Goal: Information Seeking & Learning: Learn about a topic

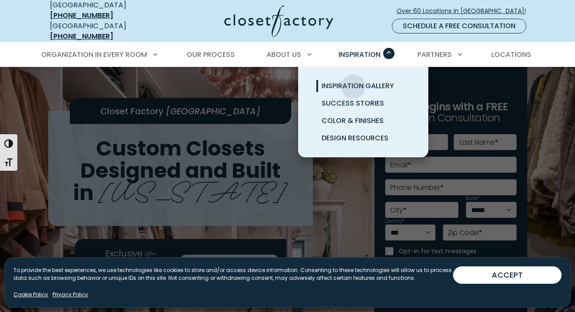
click at [353, 81] on span "Inspiration Gallery" at bounding box center [358, 86] width 73 height 10
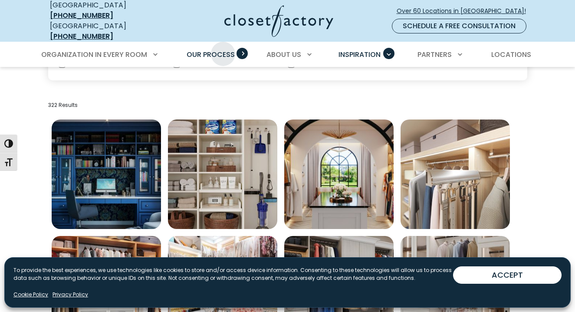
scroll to position [264, 0]
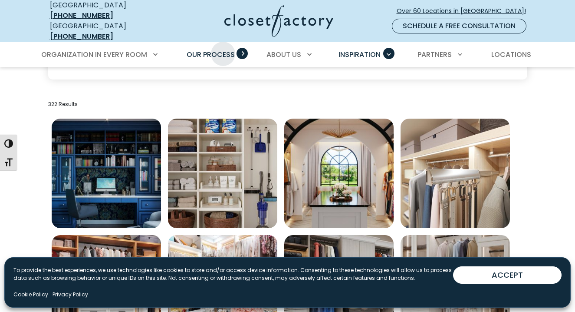
click at [223, 50] on span "Our Process" at bounding box center [211, 55] width 48 height 10
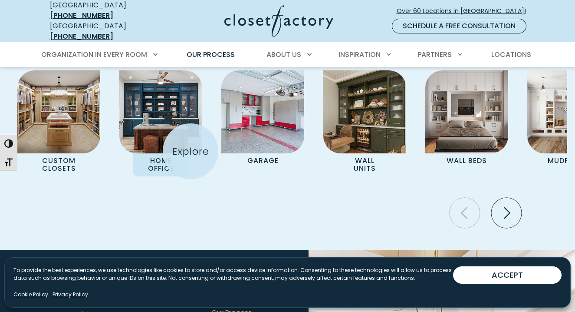
scroll to position [1833, 0]
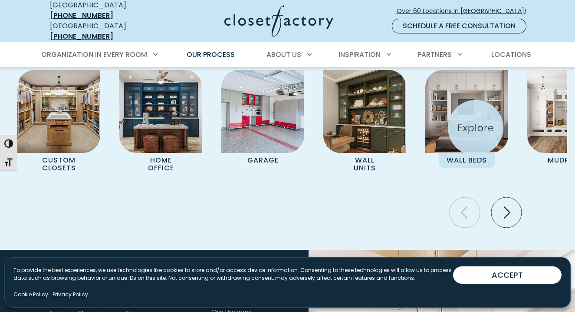
click at [476, 128] on img "Pages Gallery" at bounding box center [467, 111] width 83 height 83
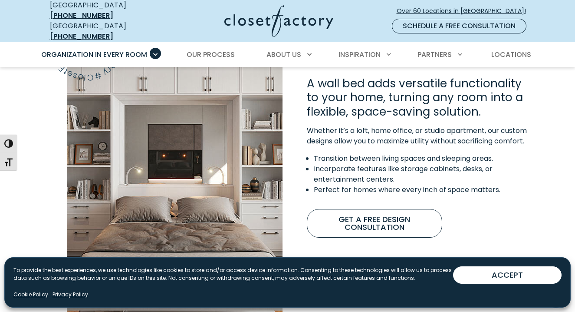
scroll to position [696, 0]
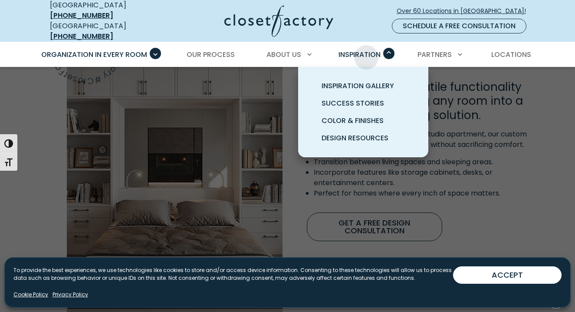
click at [367, 51] on span "Inspiration" at bounding box center [360, 55] width 42 height 10
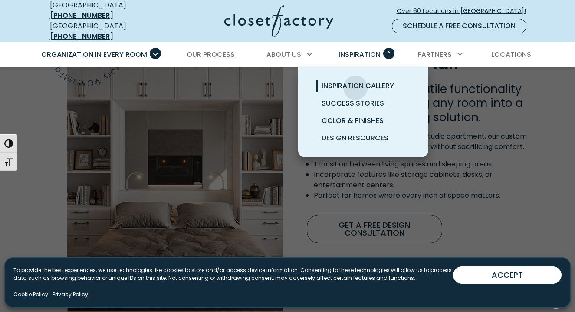
scroll to position [693, 0]
click at [358, 81] on span "Inspiration Gallery" at bounding box center [358, 86] width 73 height 10
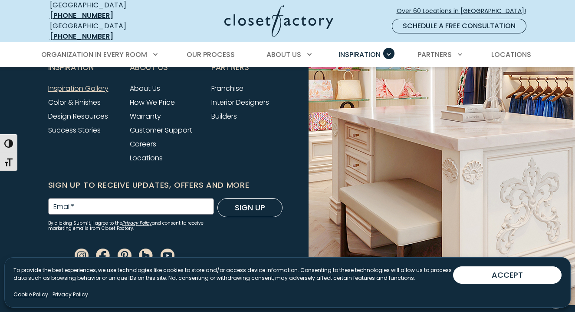
scroll to position [1188, 0]
